Goal: Information Seeking & Learning: Understand process/instructions

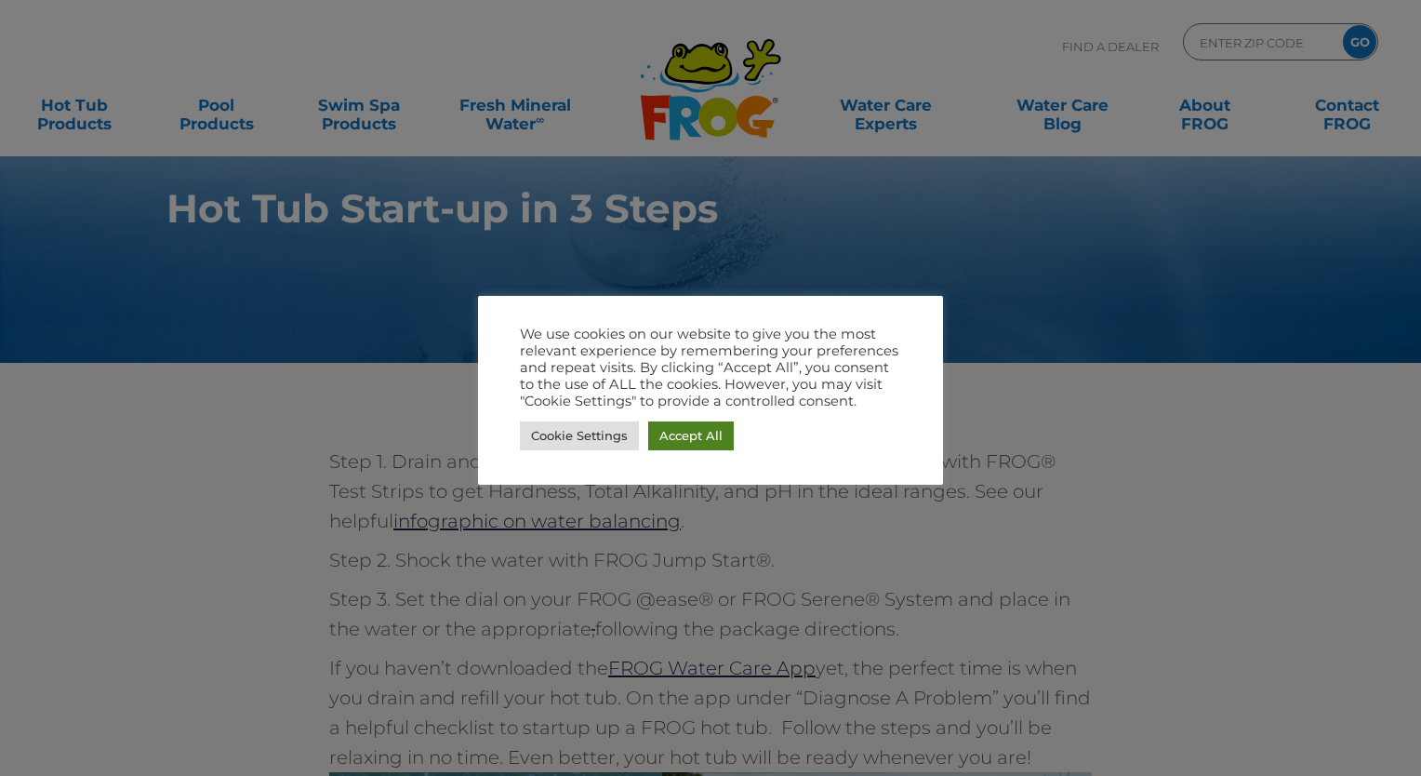
click at [703, 441] on link "Accept All" at bounding box center [691, 435] width 86 height 29
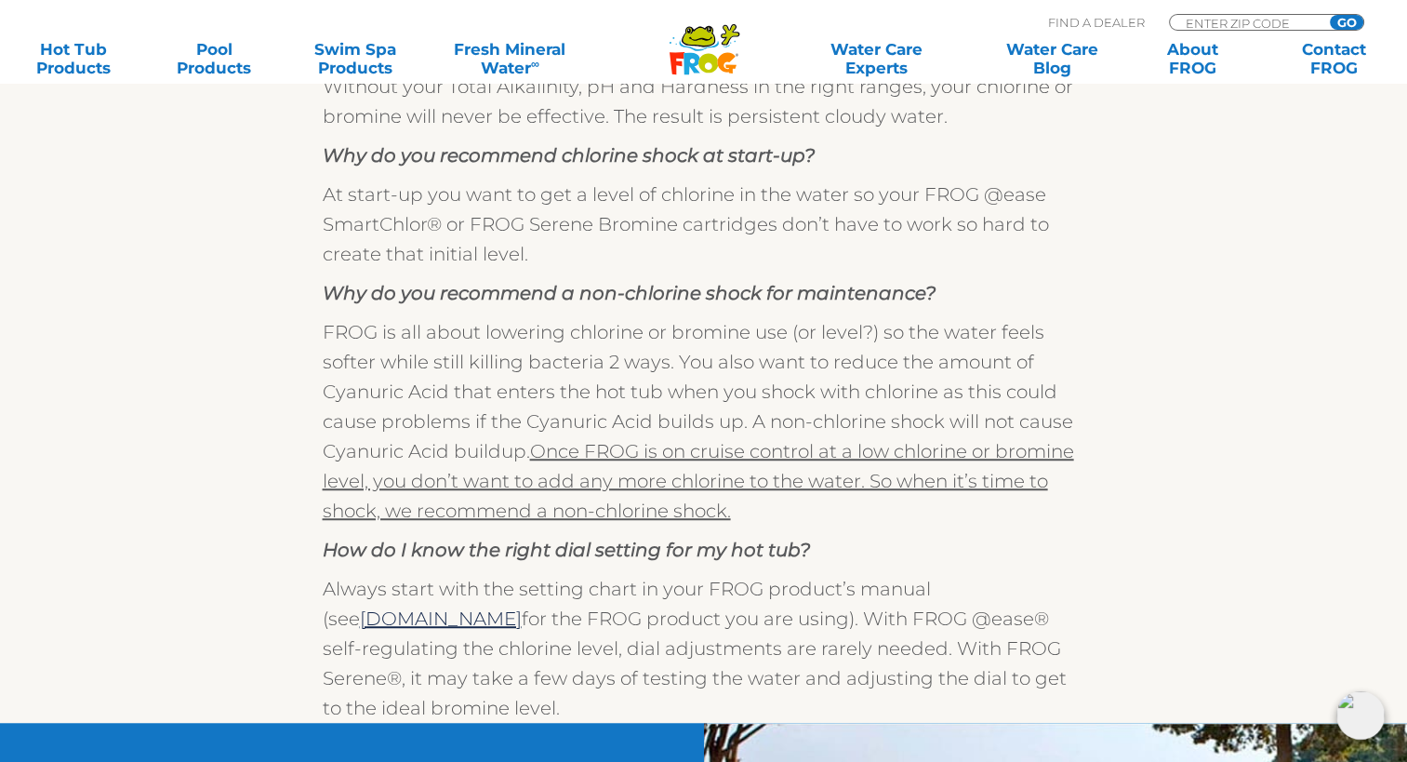
scroll to position [1023, 0]
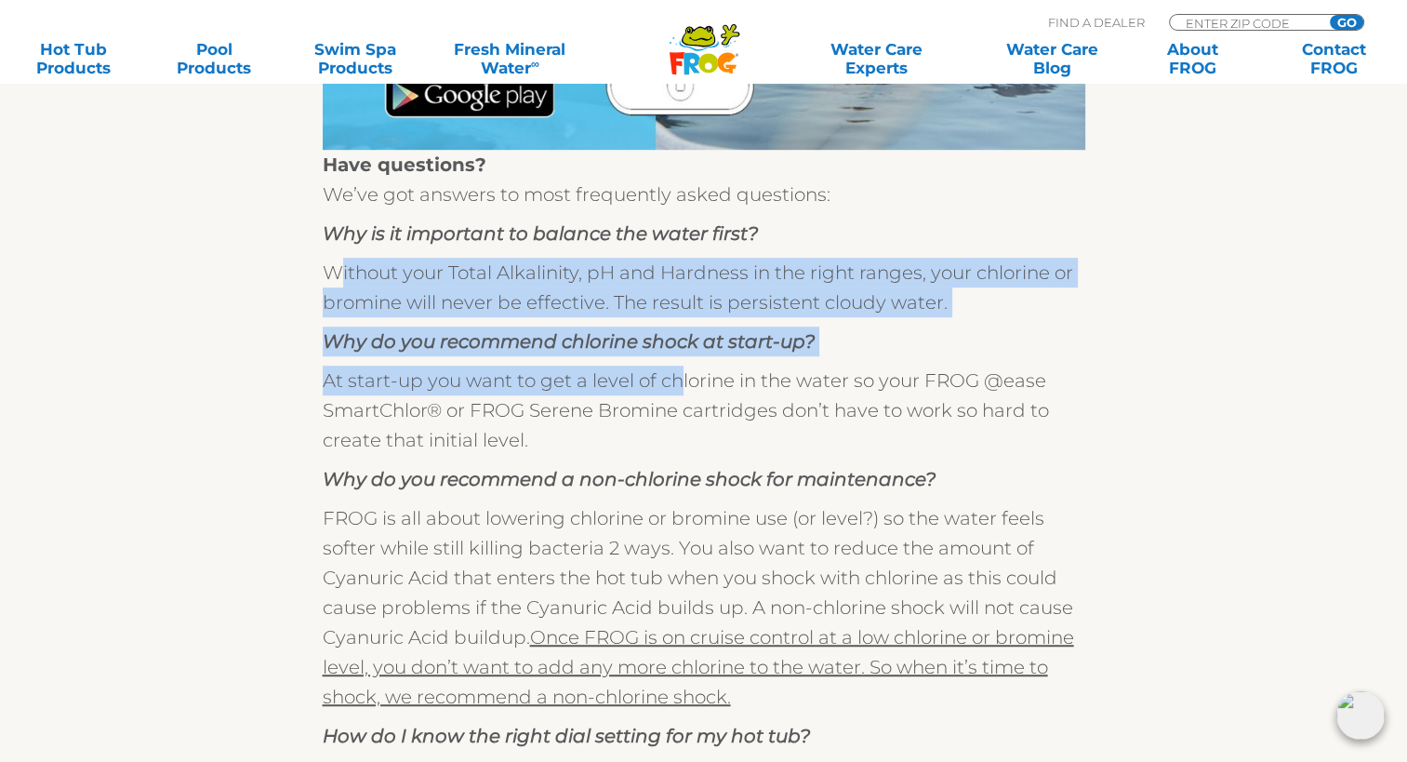
drag, startPoint x: 332, startPoint y: 281, endPoint x: 679, endPoint y: 358, distance: 355.5
click at [679, 358] on div "Have questions? We’ve got answers to most frequently asked questions: Why is it…" at bounding box center [704, 529] width 763 height 759
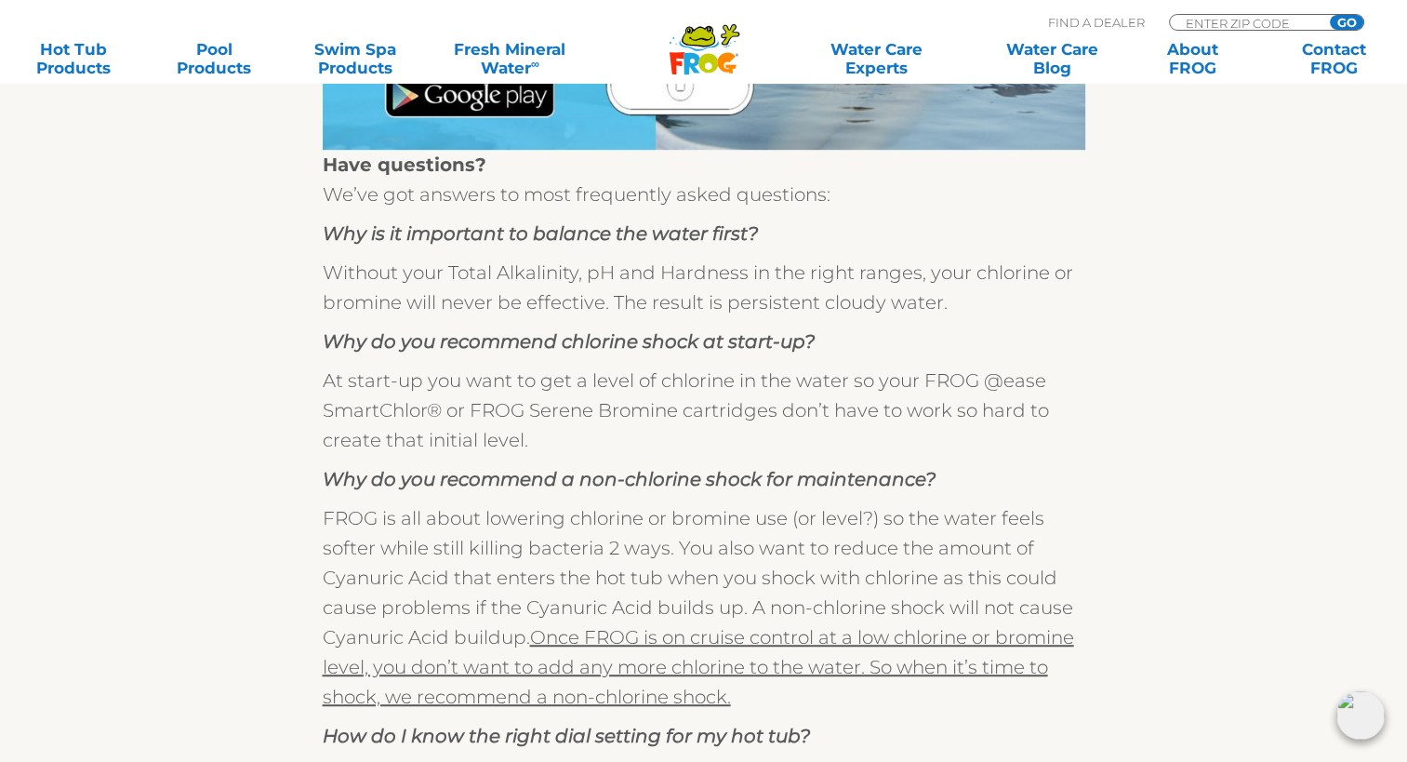
drag, startPoint x: 679, startPoint y: 358, endPoint x: 866, endPoint y: 394, distance: 190.5
click at [866, 394] on p "At start-up you want to get a level of chlorine in the water so your FROG @ease…" at bounding box center [704, 410] width 763 height 89
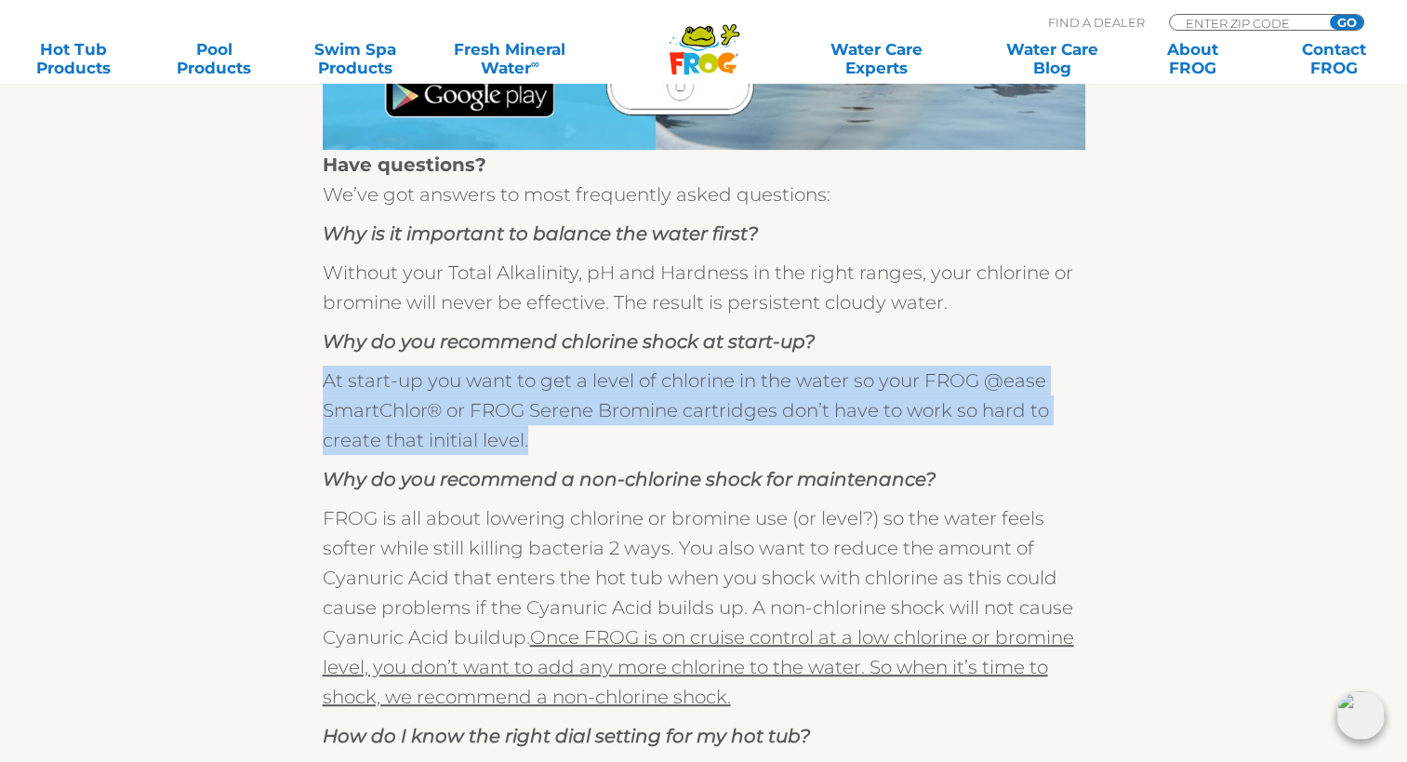
drag, startPoint x: 316, startPoint y: 379, endPoint x: 994, endPoint y: 427, distance: 679.0
click at [994, 427] on div "Step 1. Drain and clean your hot tub and fill with fresh water. Test it with FR…" at bounding box center [704, 154] width 1144 height 1509
drag, startPoint x: 994, startPoint y: 427, endPoint x: 1094, endPoint y: 421, distance: 100.6
click at [1094, 421] on div "Step 1. Drain and clean your hot tub and fill with fresh water. Test it with FR…" at bounding box center [704, 154] width 1144 height 1509
click at [1121, 420] on div "Step 1. Drain and clean your hot tub and fill with fresh water. Test it with FR…" at bounding box center [704, 154] width 1144 height 1509
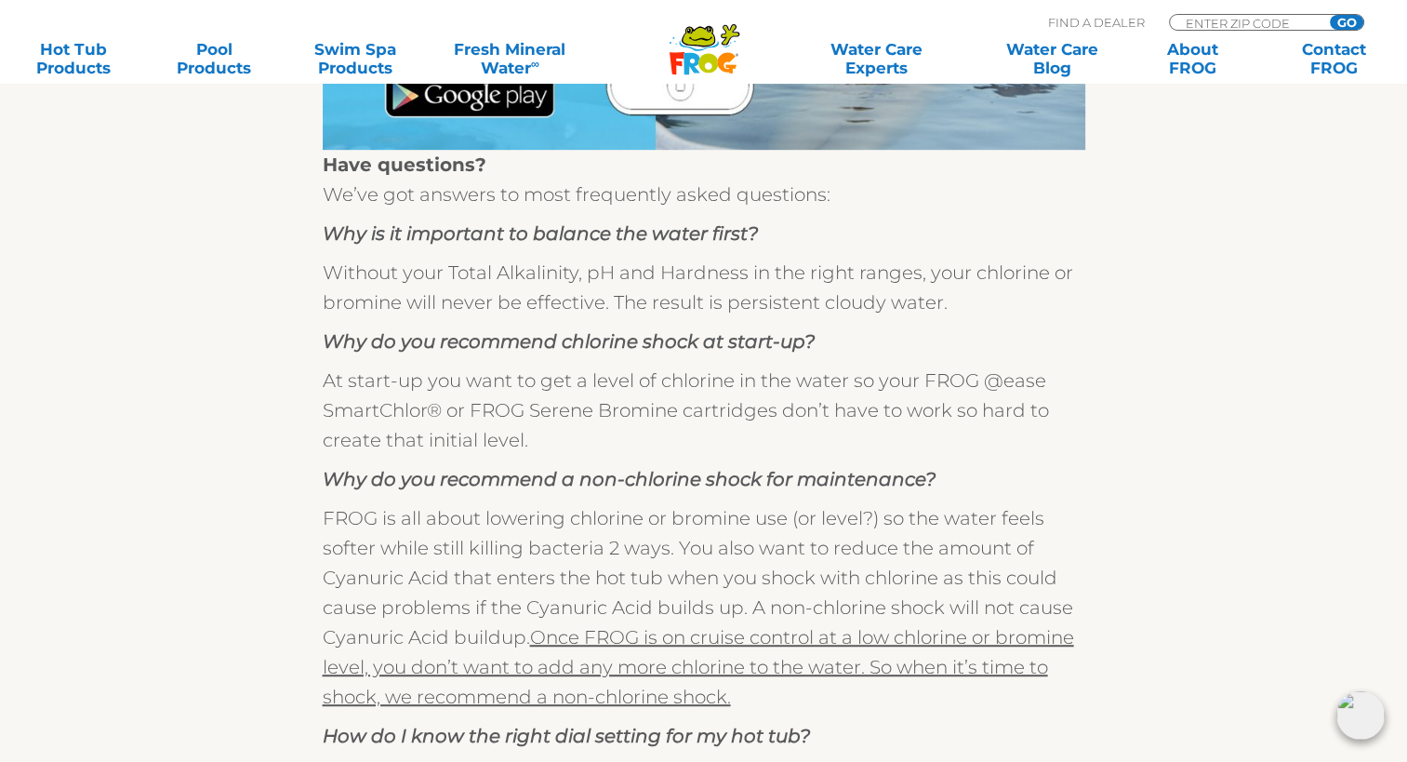
click at [539, 368] on p "At start-up you want to get a level of chlorine in the water so your FROG @ease…" at bounding box center [704, 410] width 763 height 89
click at [585, 408] on p "At start-up you want to get a level of chlorine in the water so your FROG @ease…" at bounding box center [704, 410] width 763 height 89
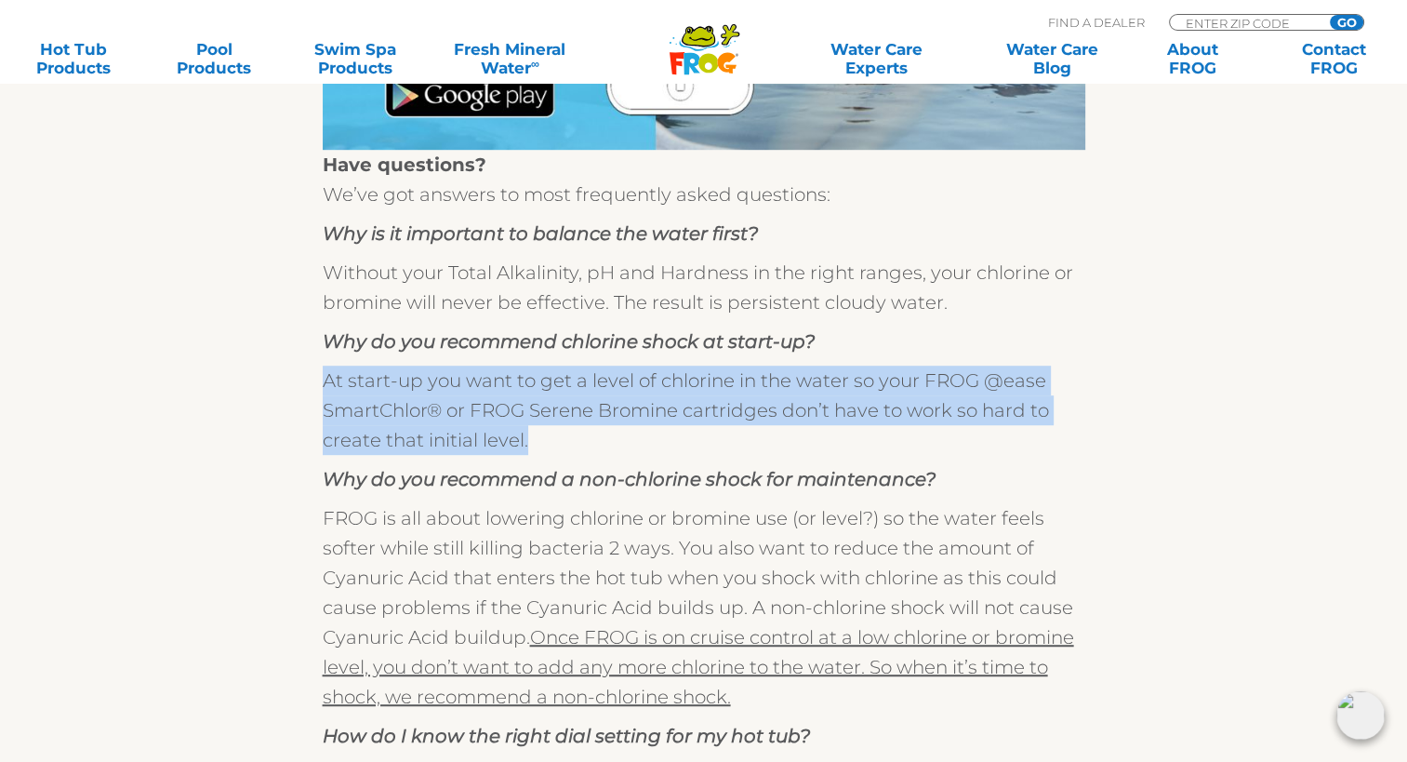
click at [585, 408] on p "At start-up you want to get a level of chlorine in the water so your FROG @ease…" at bounding box center [704, 410] width 763 height 89
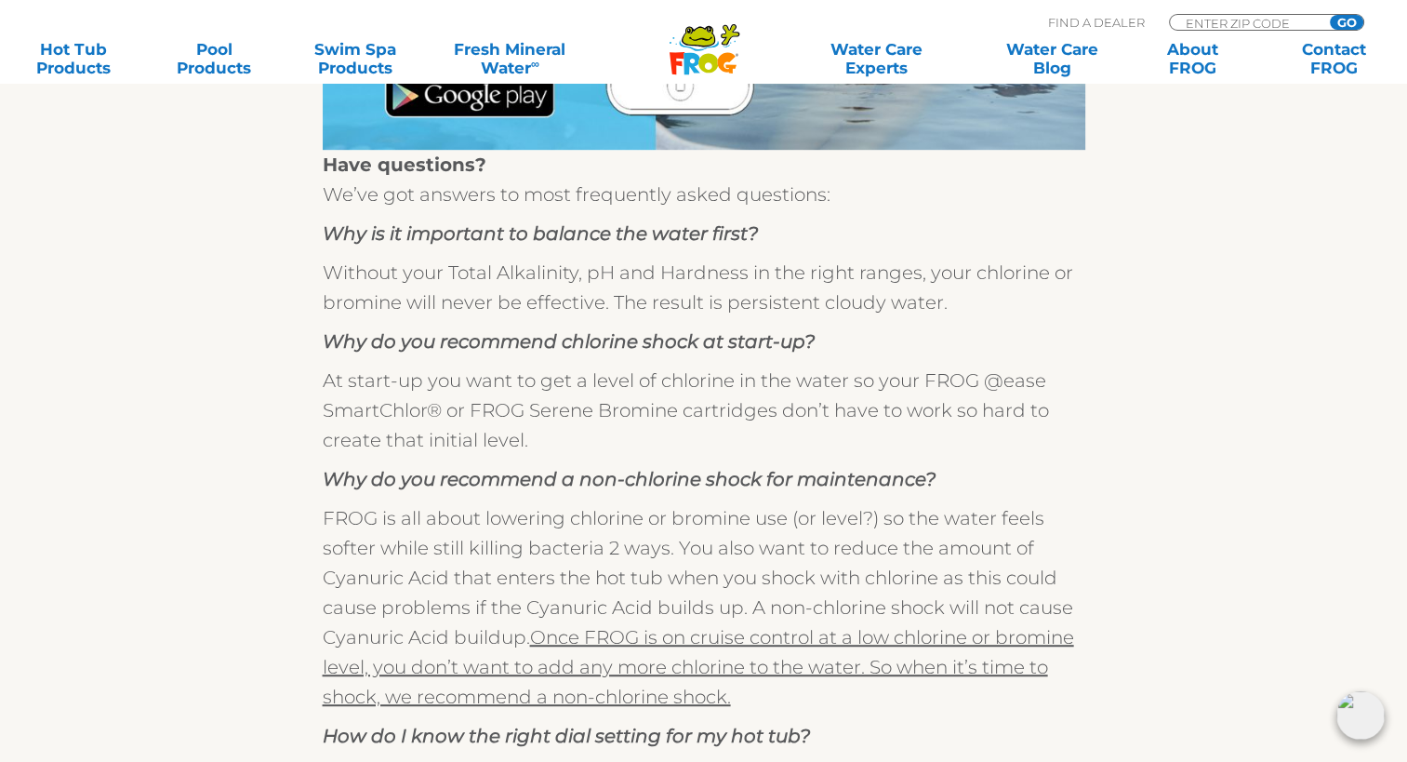
click at [1310, 320] on section "Step 1. Drain and clean your hot tub and fill with fresh water. Test it with FR…" at bounding box center [703, 124] width 1421 height 1569
click at [1222, 413] on div "Step 1. Drain and clean your hot tub and fill with fresh water. Test it with FR…" at bounding box center [704, 154] width 1144 height 1509
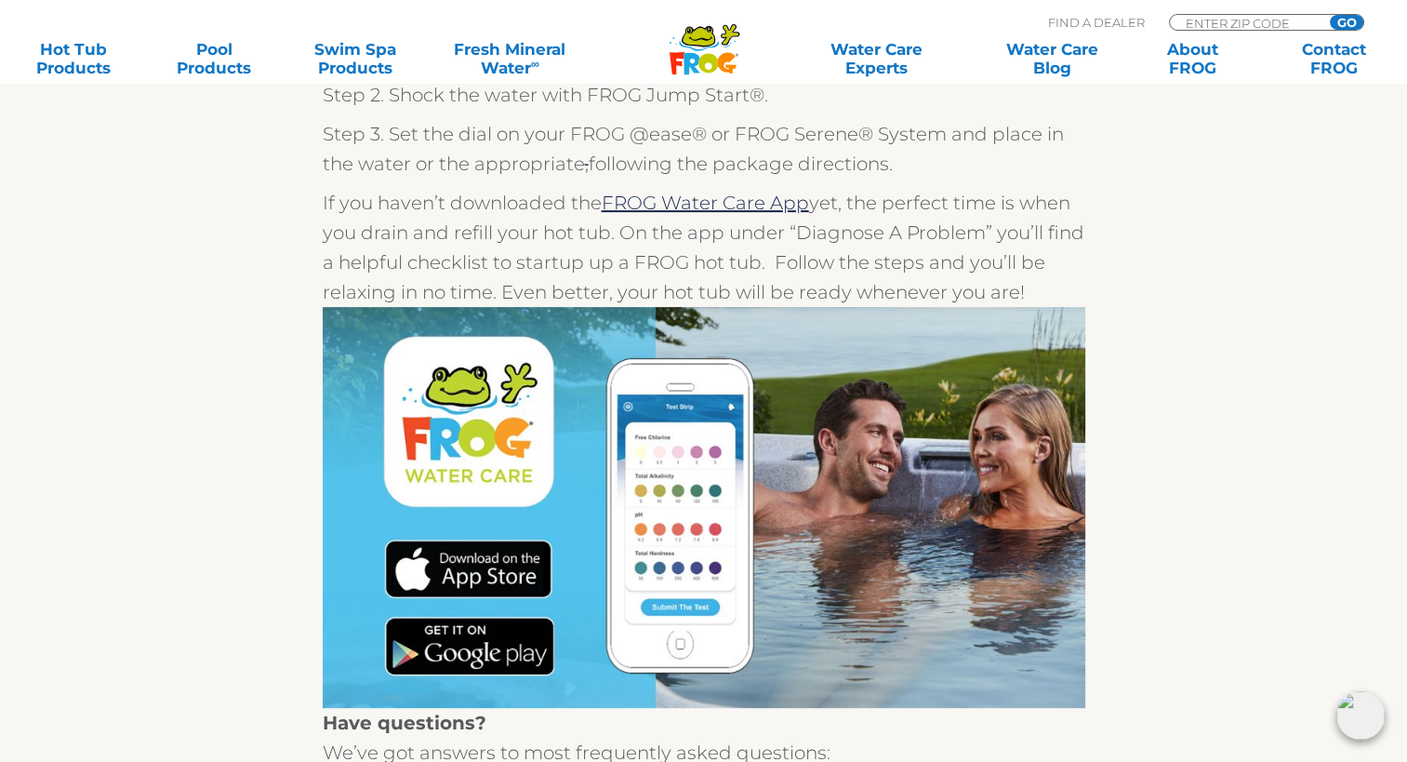
scroll to position [0, 0]
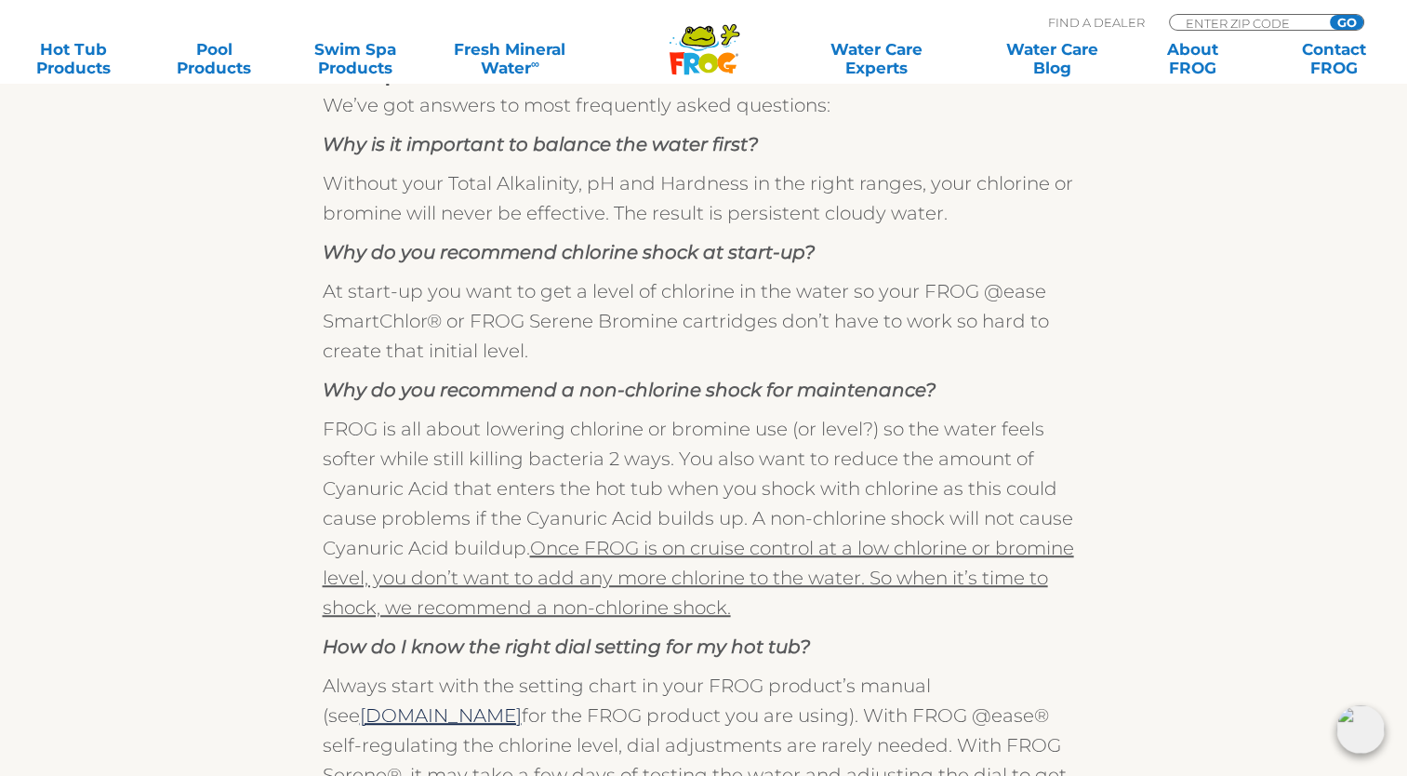
scroll to position [1116, 0]
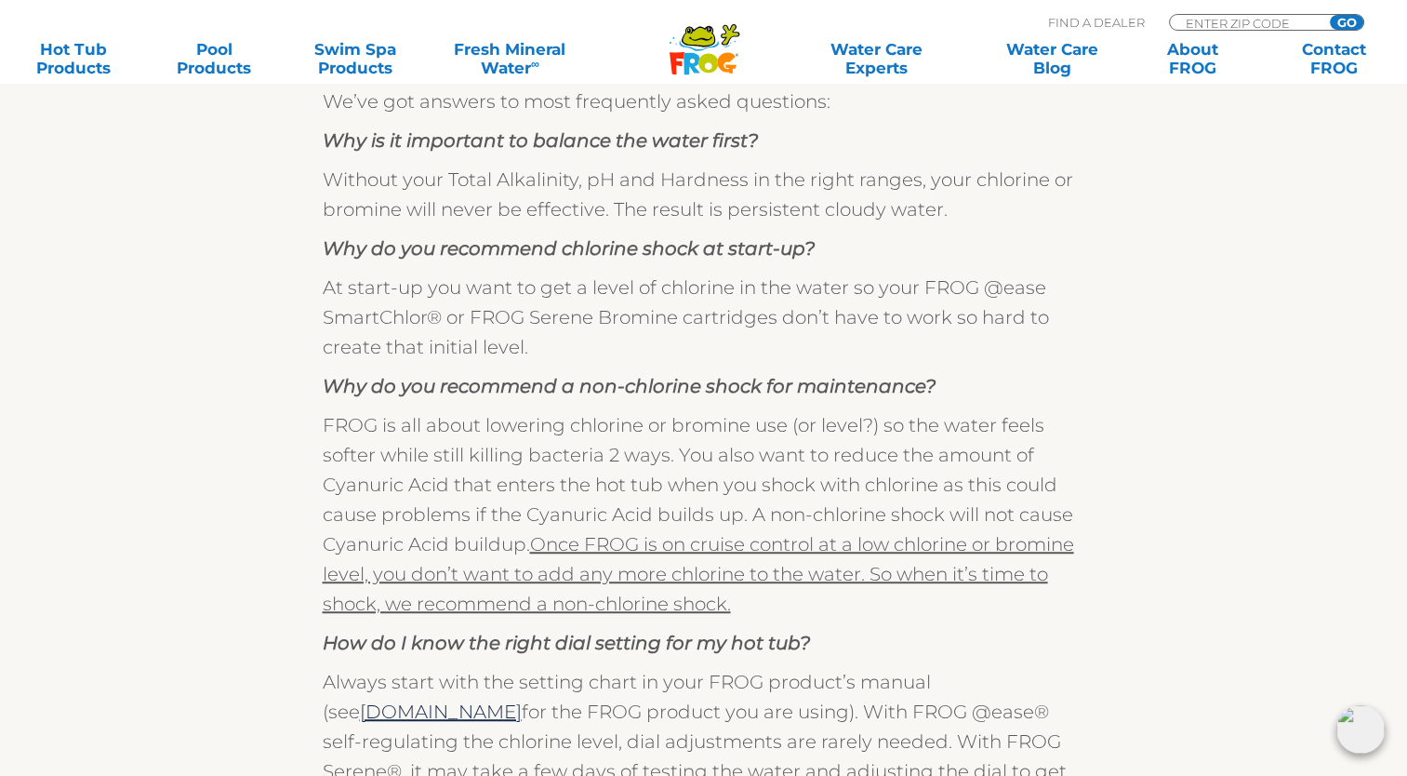
click at [644, 607] on u "Once FROG is on cruise control at a low chlorine or bromine level, you don’t wa…" at bounding box center [699, 574] width 752 height 82
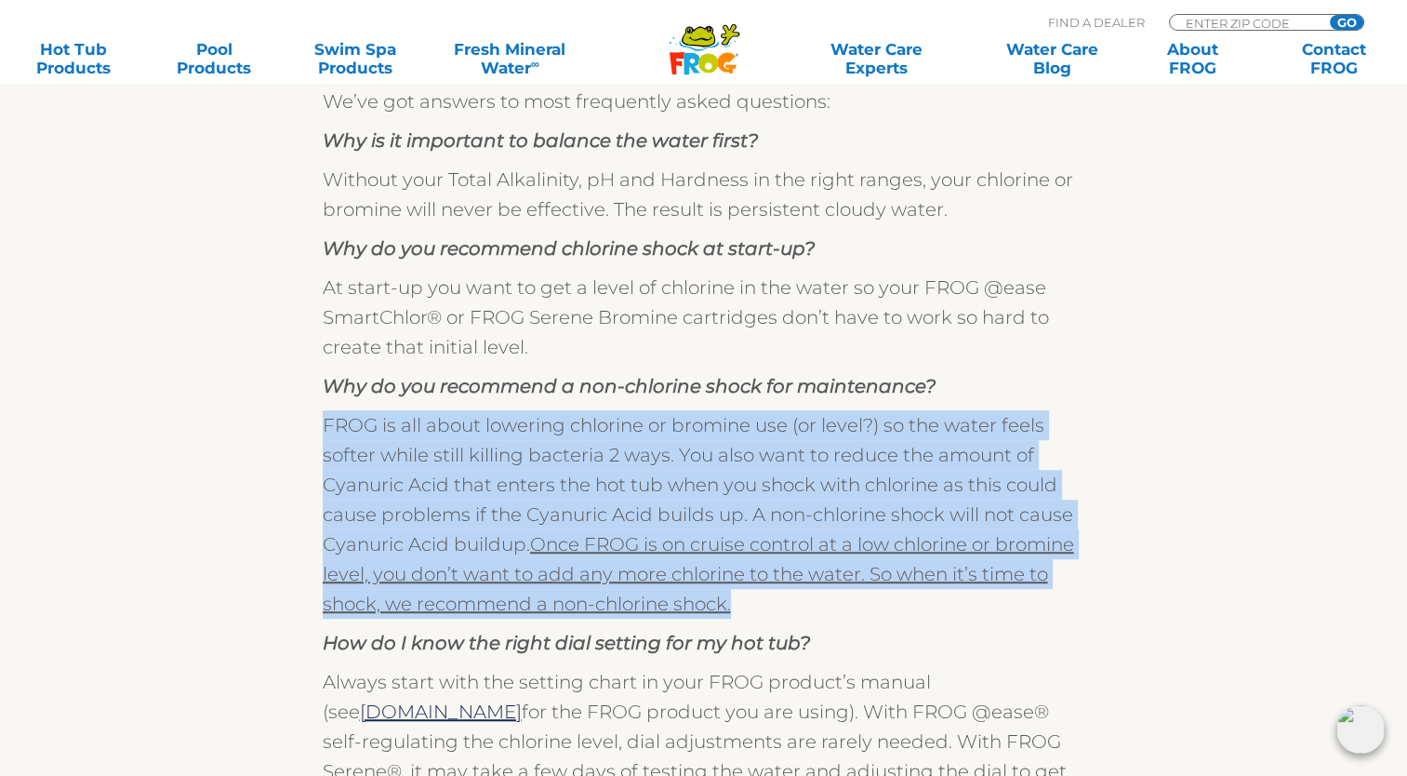
click at [644, 607] on u "Once FROG is on cruise control at a low chlorine or bromine level, you don’t wa…" at bounding box center [699, 574] width 752 height 82
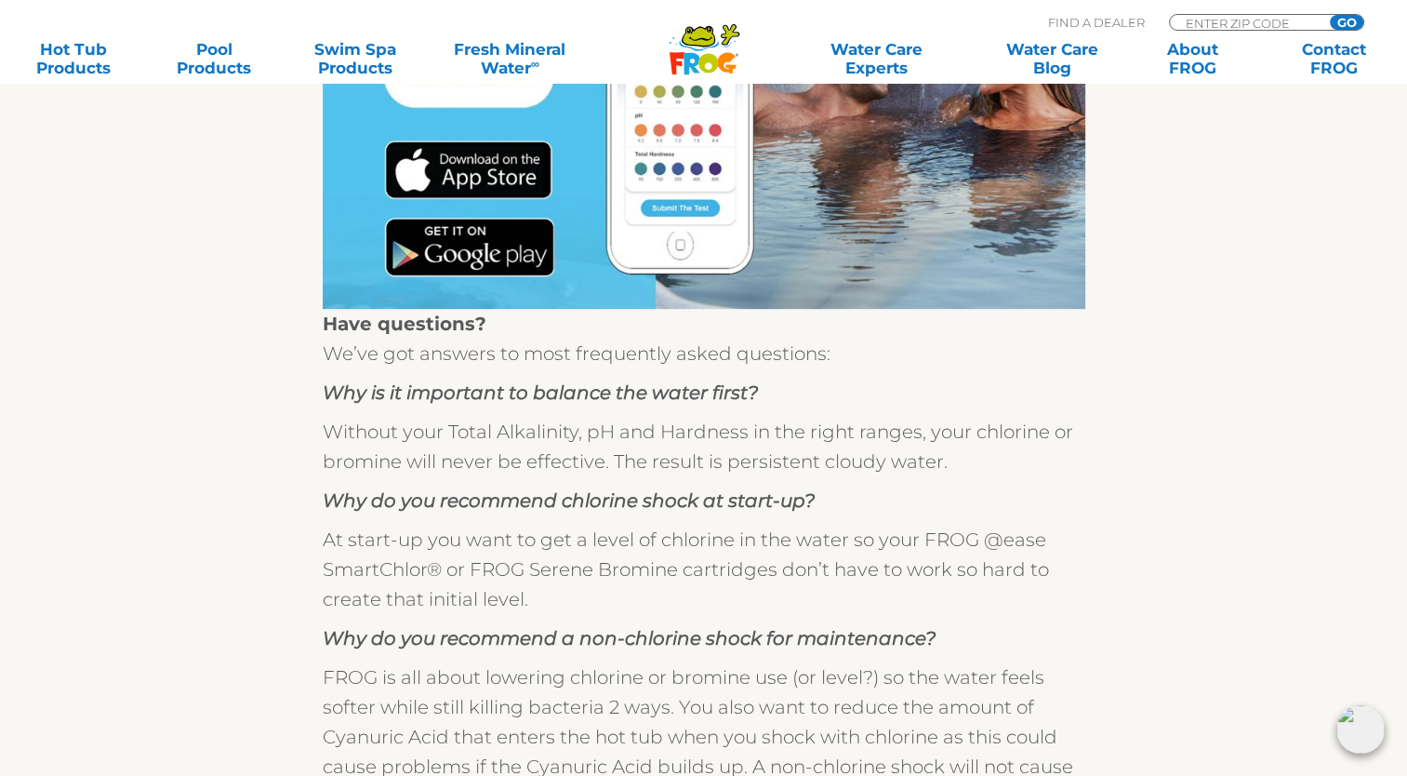
click at [1398, 521] on section "Step 1. Drain and clean your hot tub and fill with fresh water. Test it with FR…" at bounding box center [703, 283] width 1407 height 1569
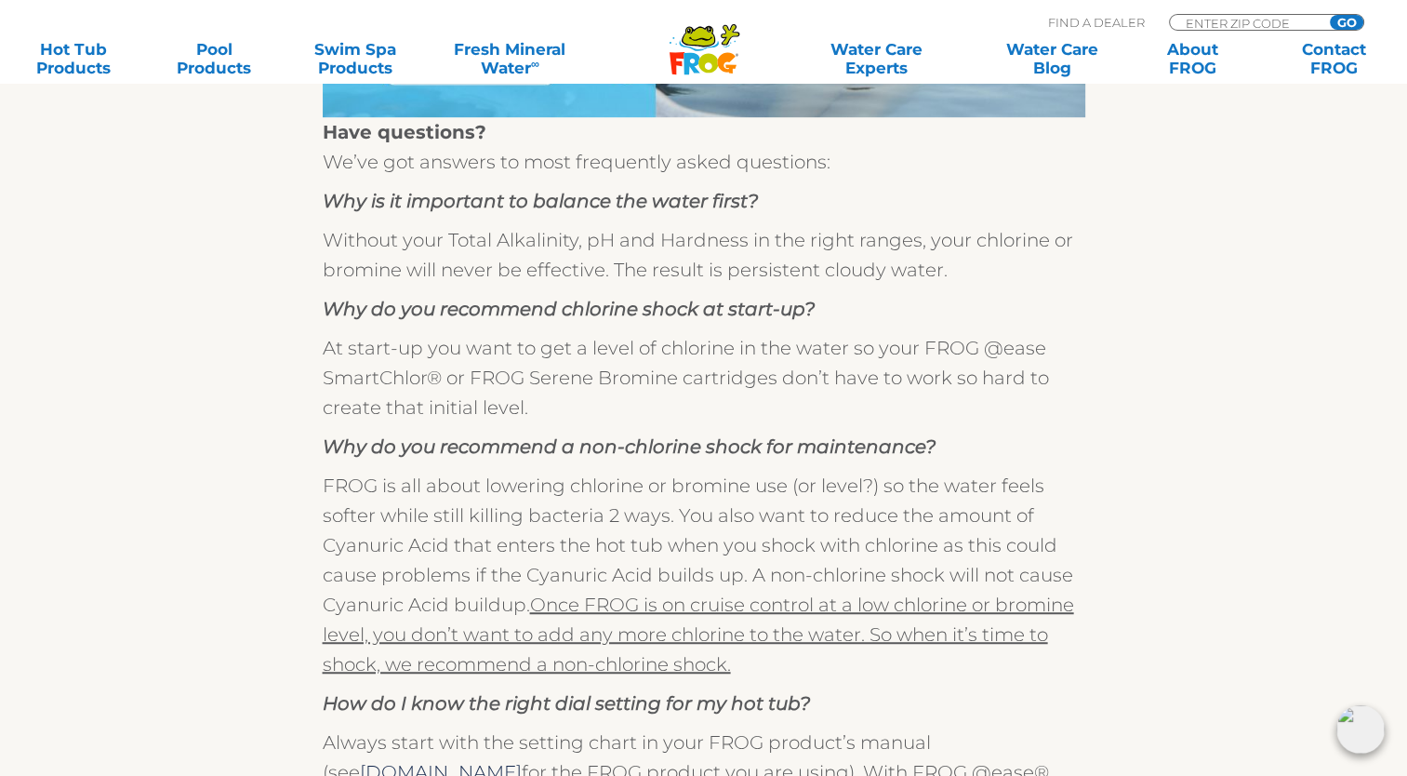
scroll to position [1023, 0]
